Goal: Task Accomplishment & Management: Manage account settings

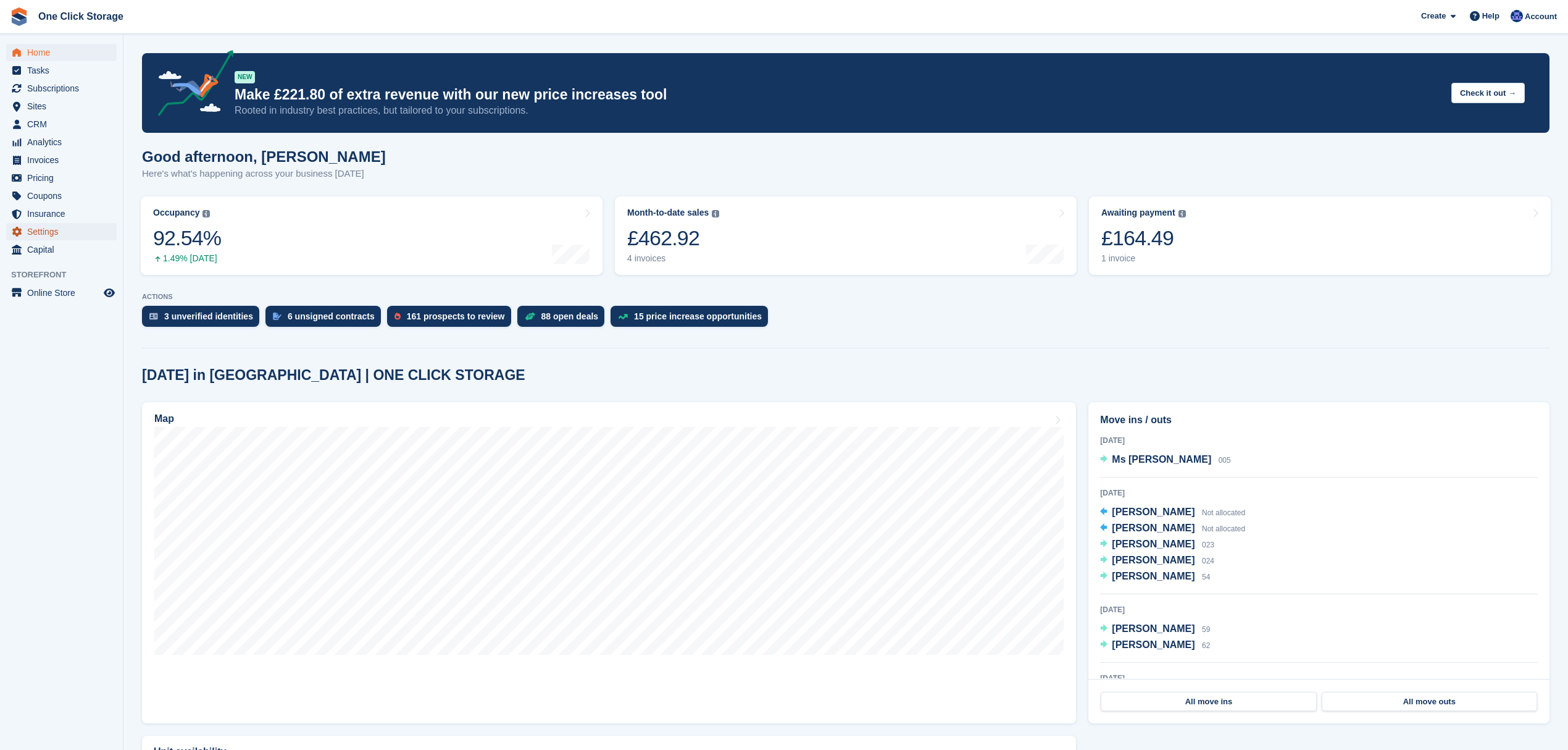
click at [48, 225] on span "Settings" at bounding box center [64, 232] width 74 height 17
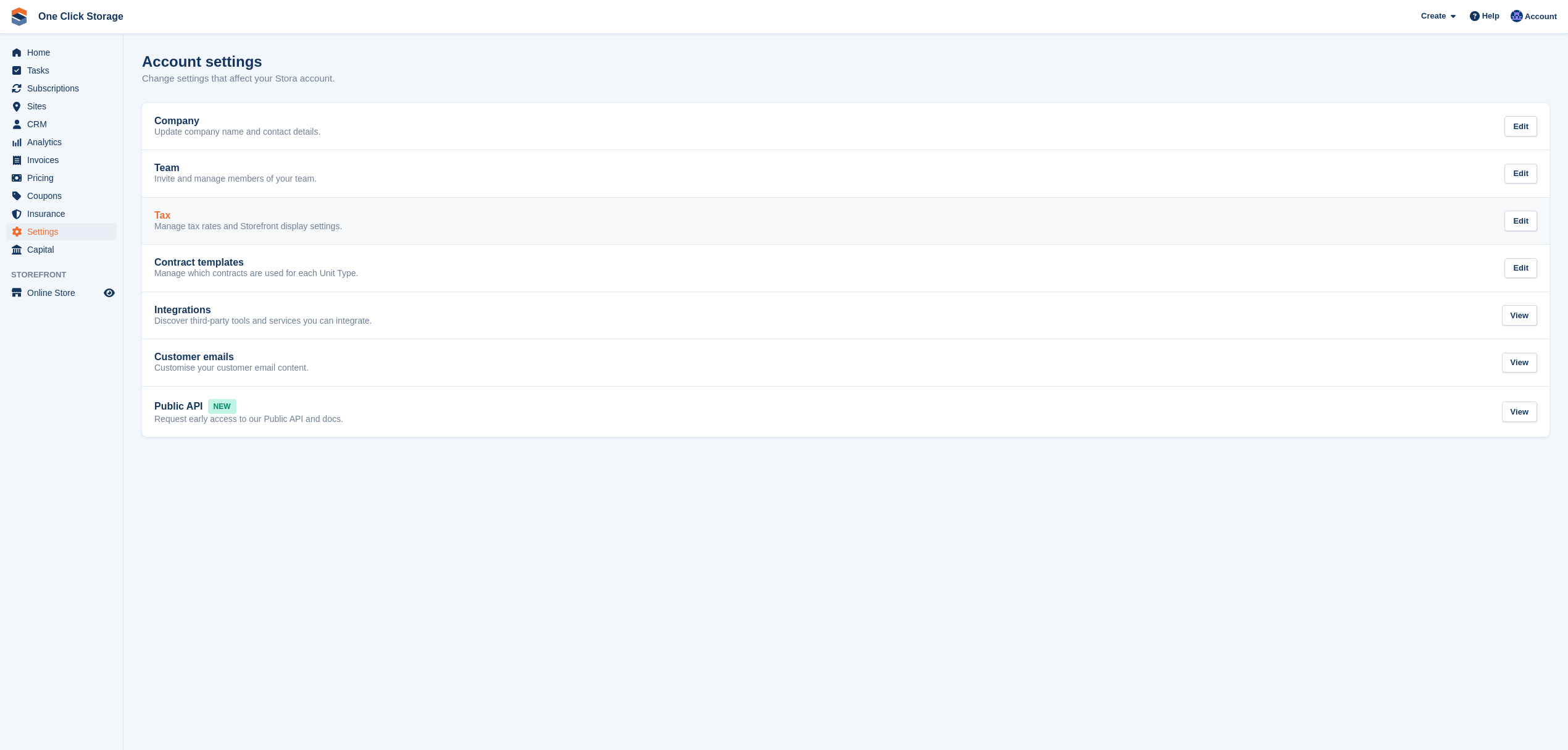
click at [175, 213] on div "Tax" at bounding box center [248, 215] width 187 height 11
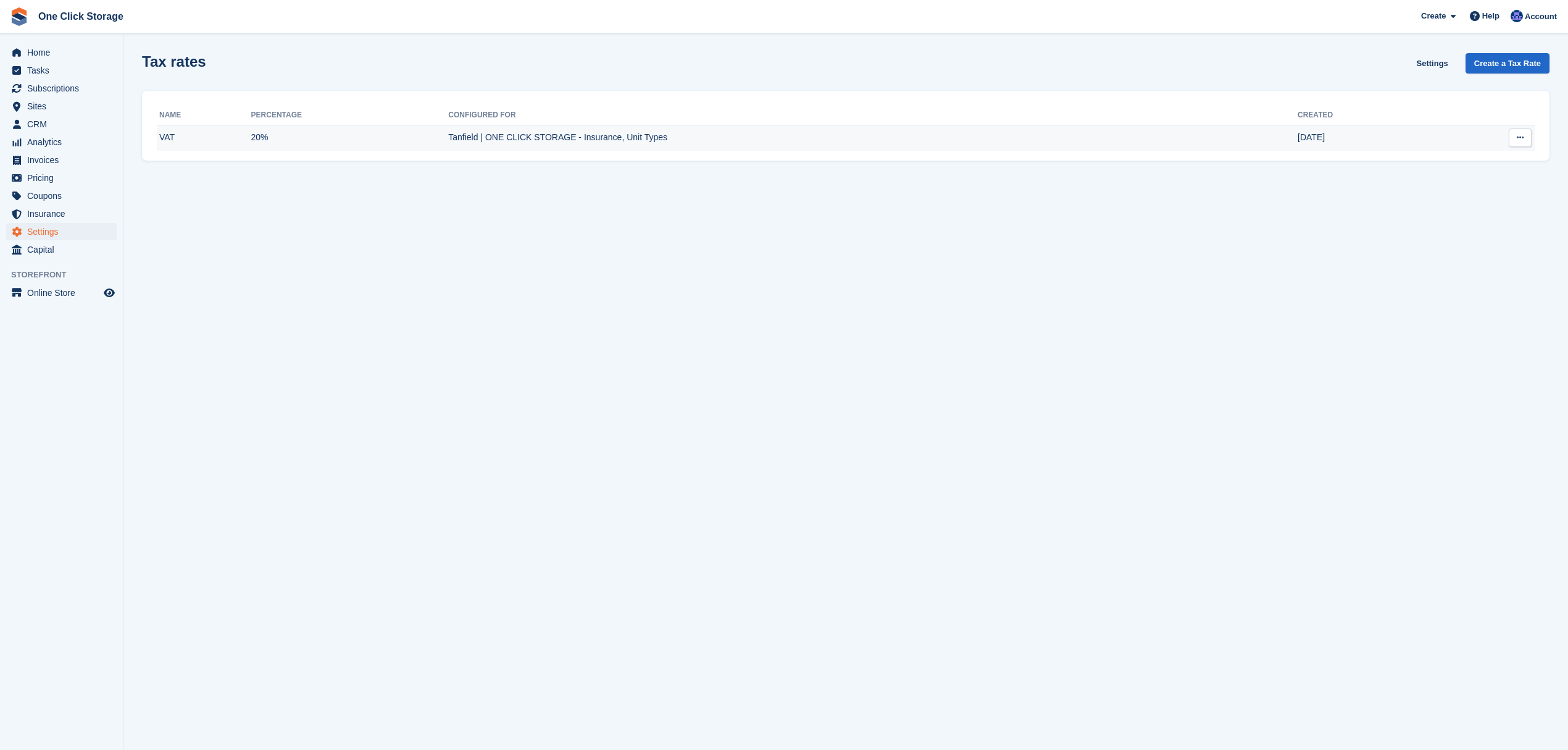
click at [478, 132] on td "Tanfield | ONE CLICK STORAGE - Insurance, Unit Types" at bounding box center [873, 137] width 850 height 26
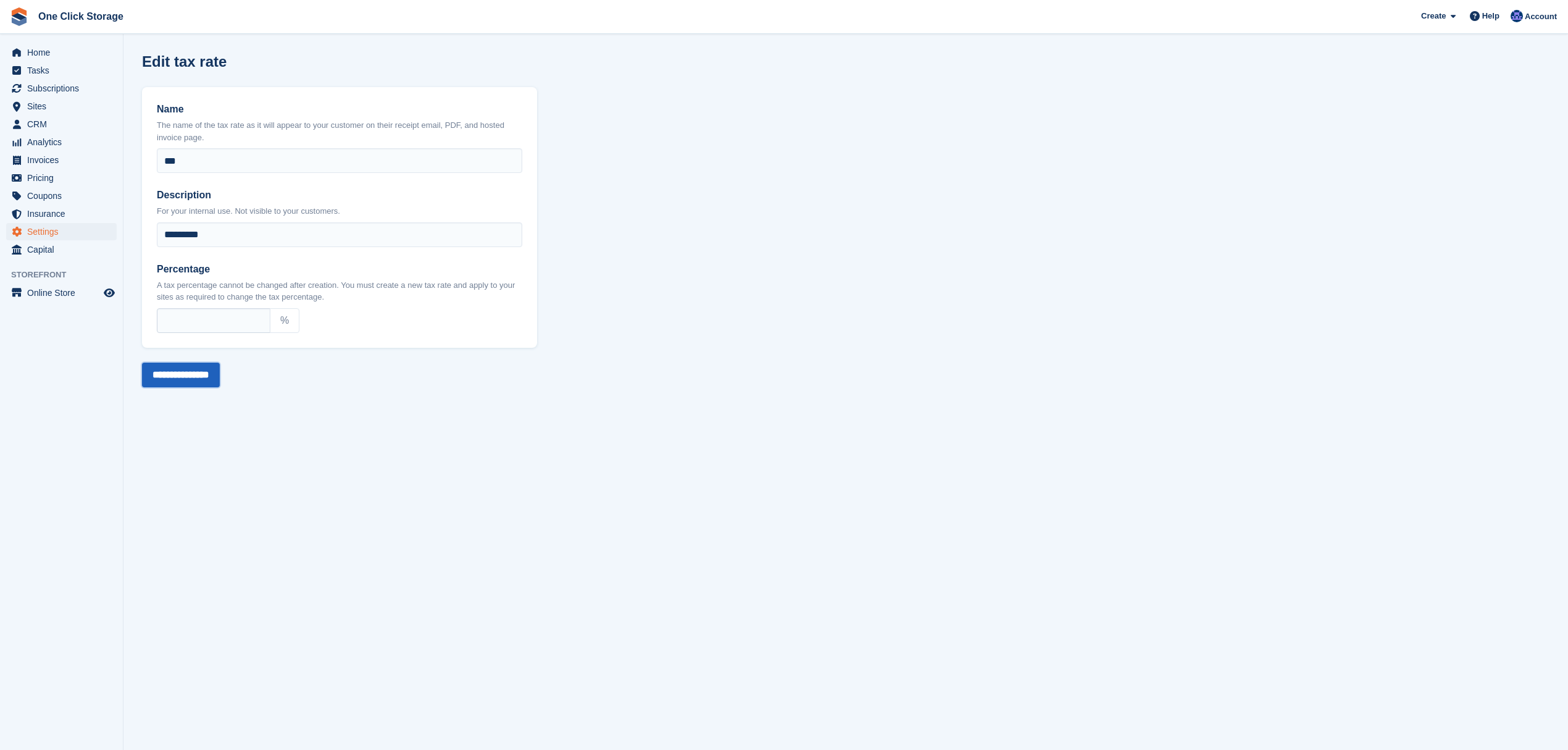
click at [214, 372] on input "**********" at bounding box center [180, 374] width 77 height 25
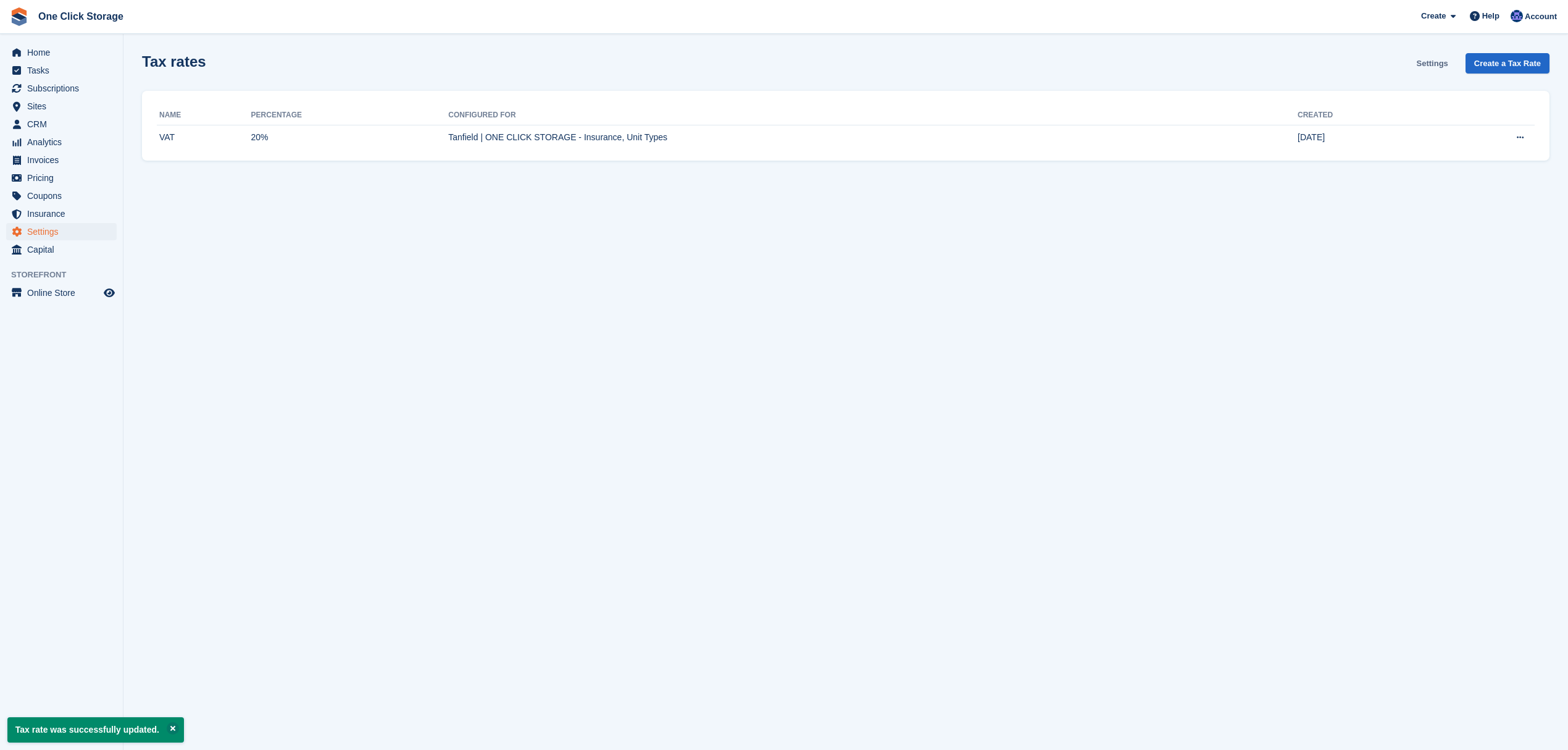
click at [1428, 63] on link "Settings" at bounding box center [1433, 63] width 41 height 21
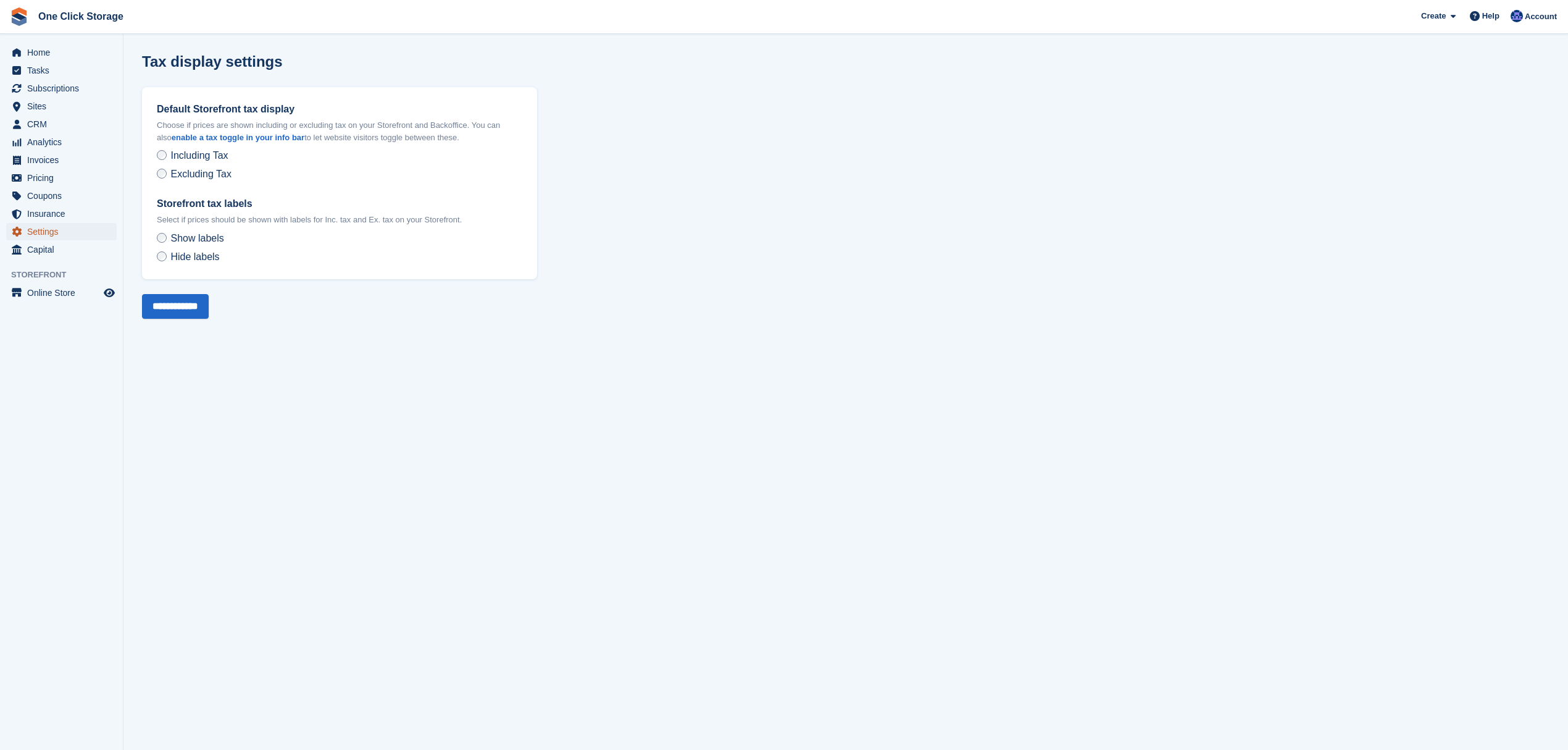
click at [48, 229] on span "Settings" at bounding box center [64, 232] width 74 height 17
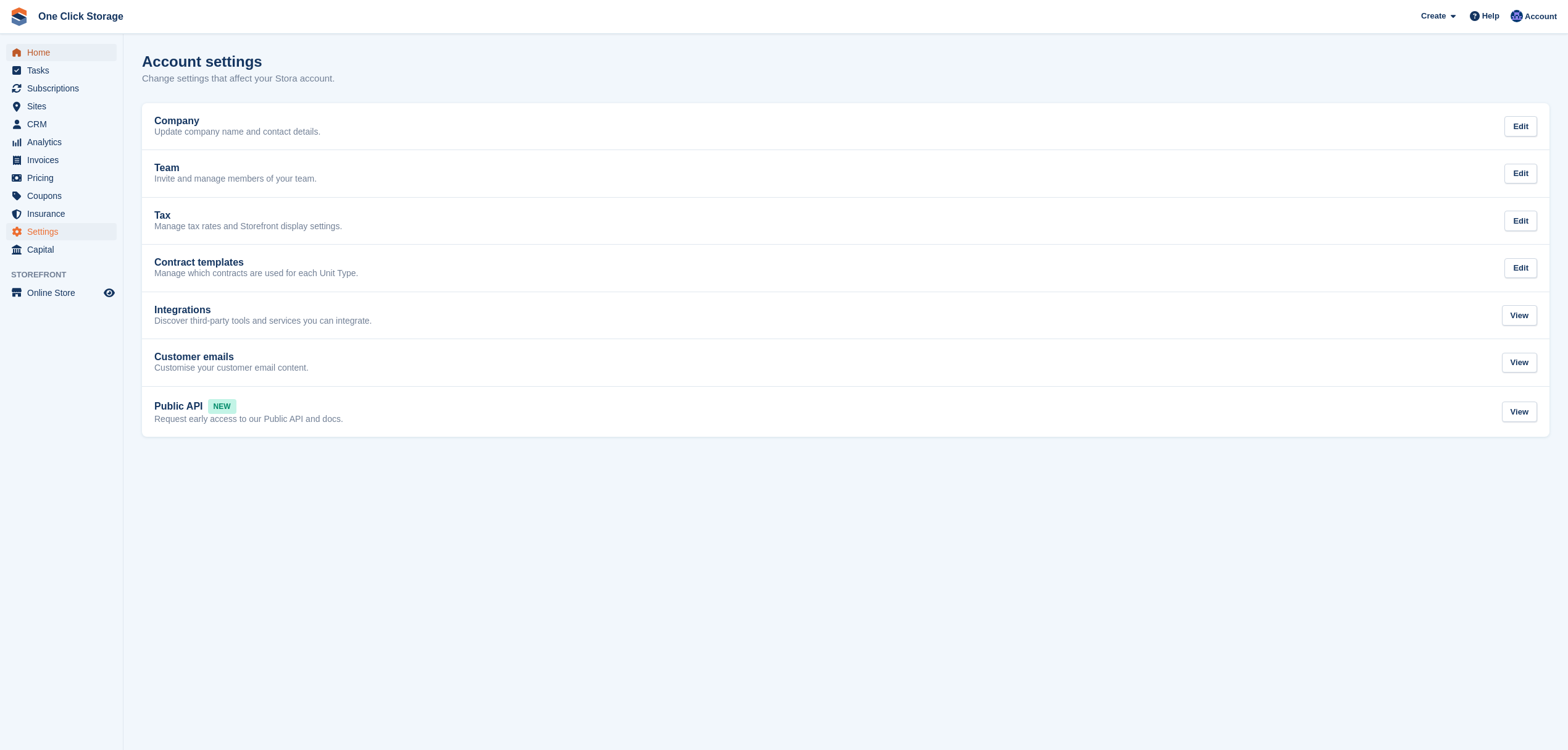
click at [48, 50] on span "Home" at bounding box center [64, 52] width 74 height 17
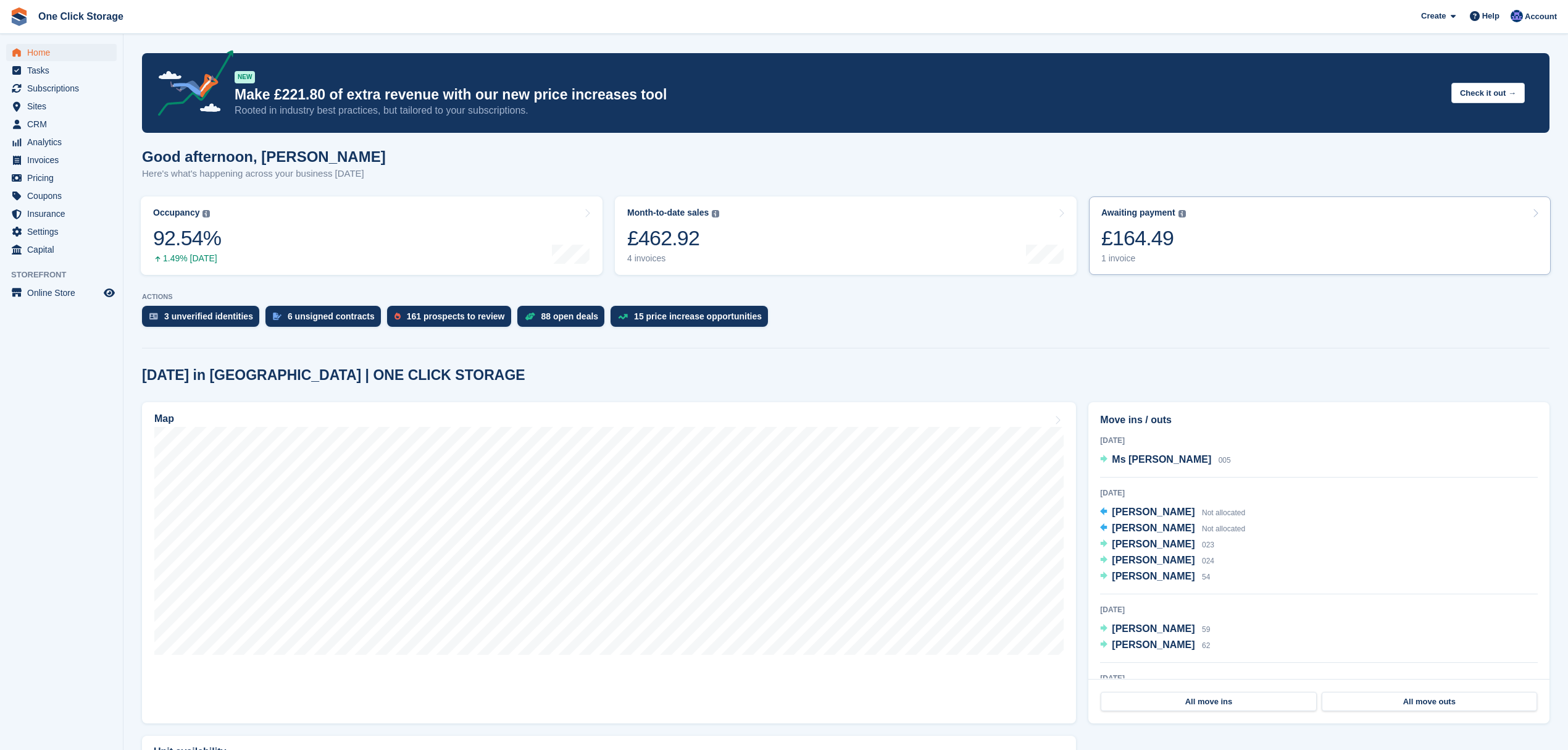
click at [1195, 235] on link "Awaiting payment The total outstanding balance on all open invoices. £164.49 1 …" at bounding box center [1320, 236] width 462 height 78
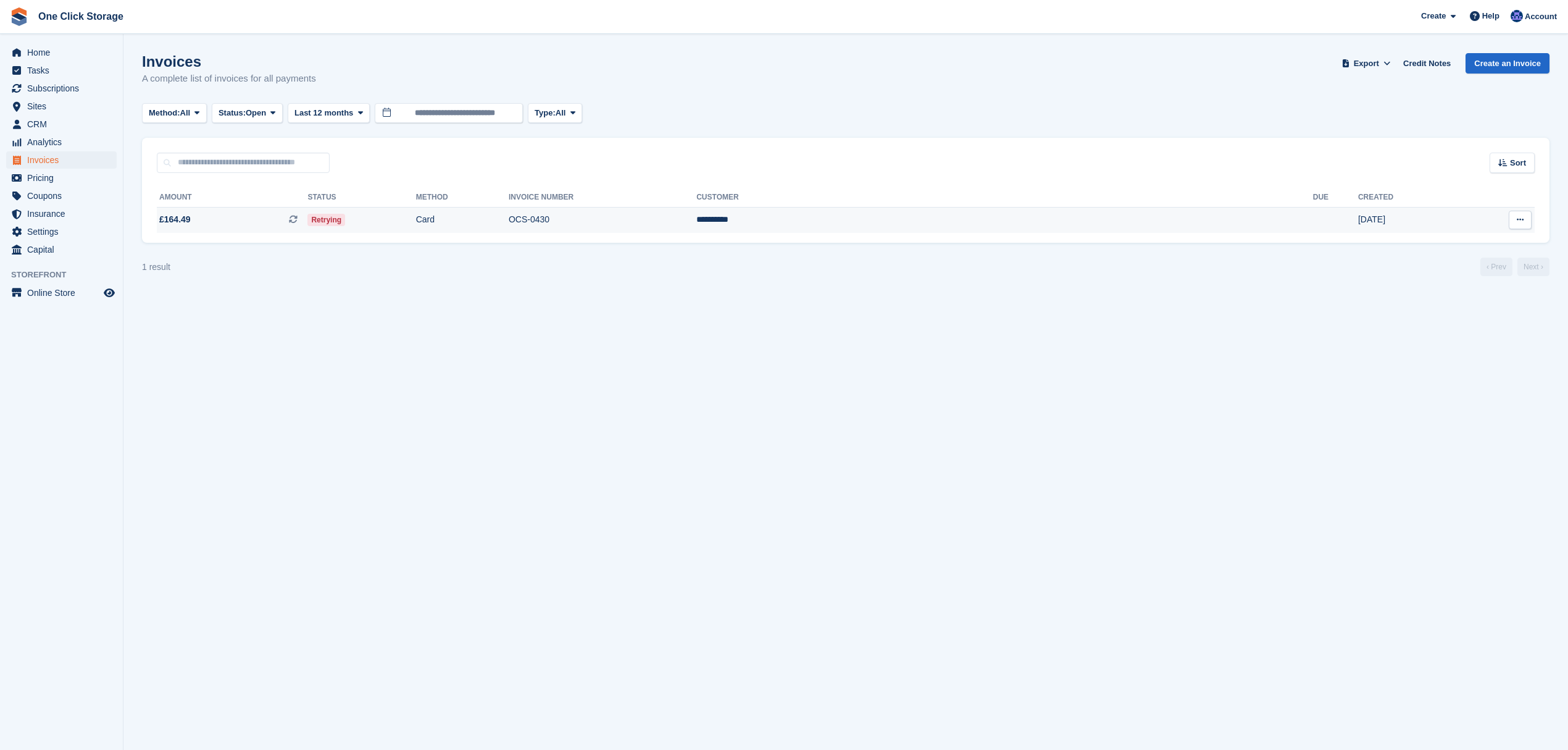
click at [416, 223] on td "Retrying" at bounding box center [361, 219] width 108 height 26
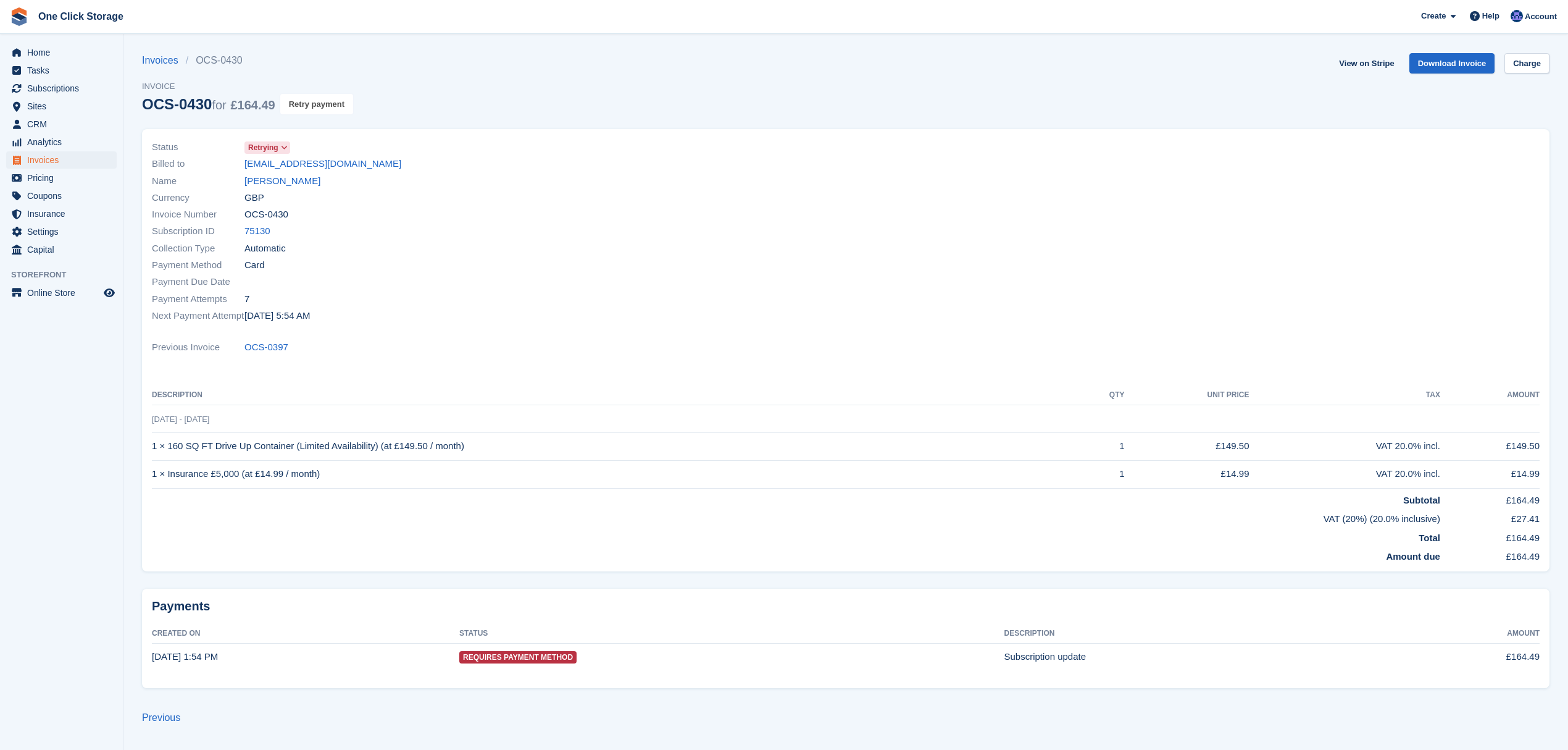
click at [344, 103] on button "Retry payment" at bounding box center [317, 104] width 73 height 21
click at [65, 55] on span "Home" at bounding box center [64, 52] width 74 height 17
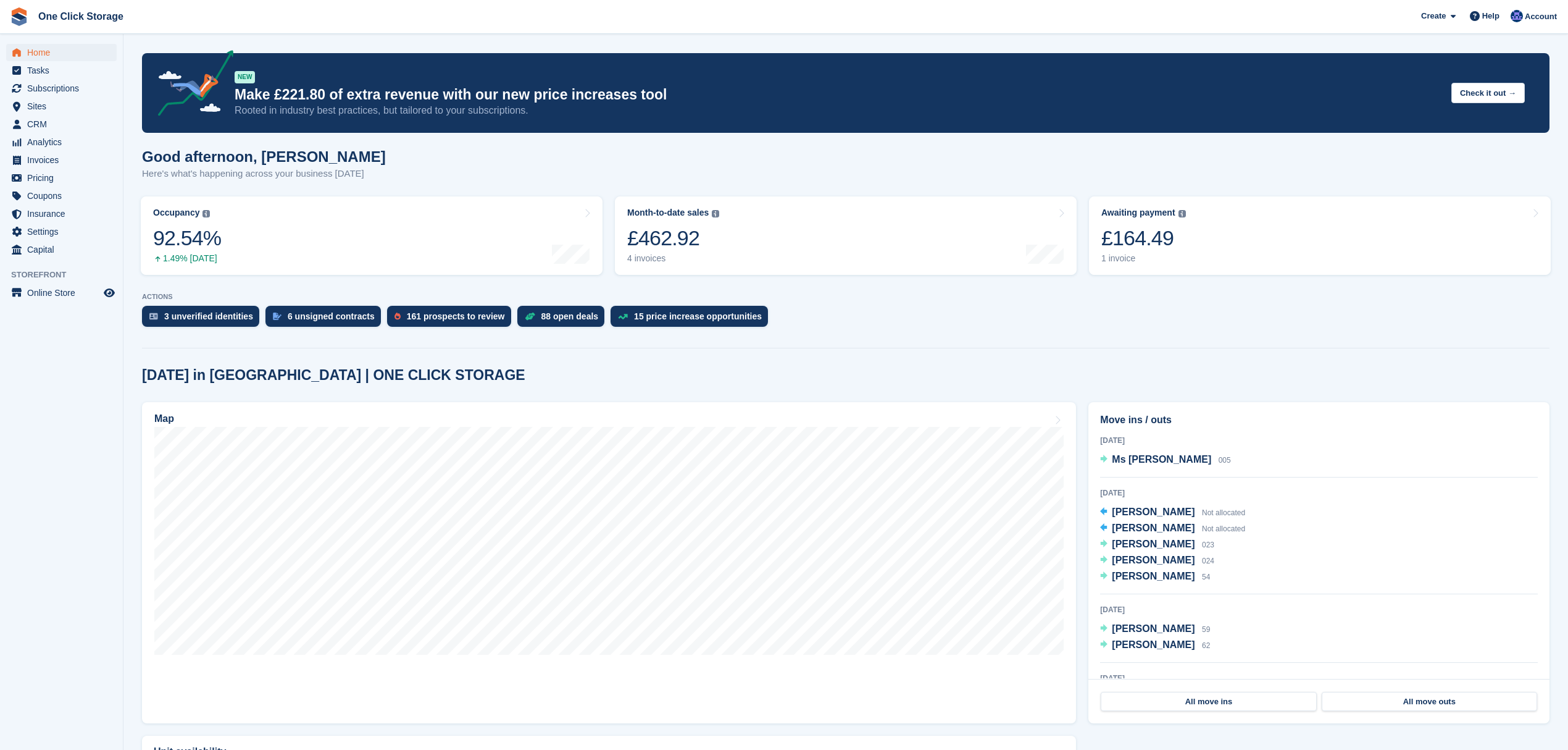
click at [321, 374] on h2 "Today in Tanfield | ONE CLICK STORAGE" at bounding box center [333, 375] width 383 height 17
click at [70, 50] on span "Home" at bounding box center [64, 52] width 74 height 17
